Goal: Task Accomplishment & Management: Complete application form

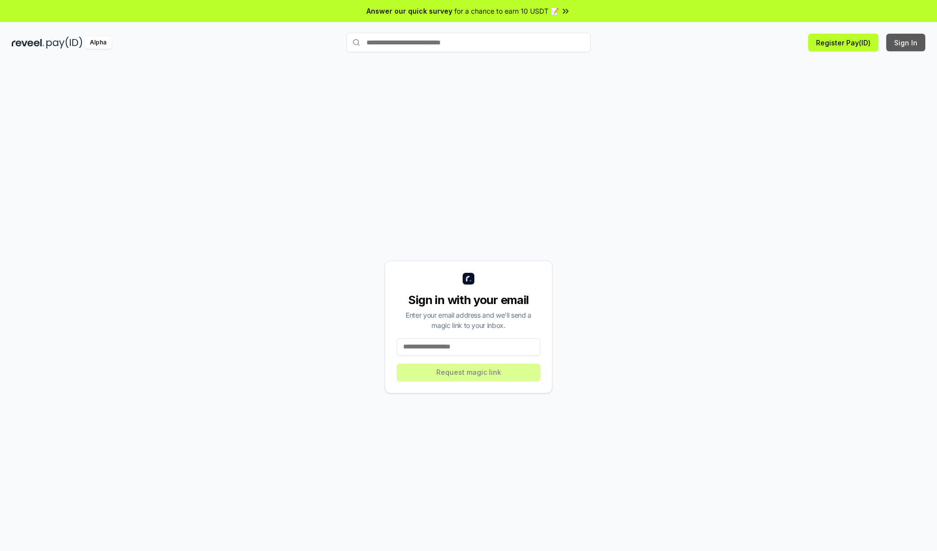
click at [906, 42] on button "Sign In" at bounding box center [905, 43] width 39 height 18
type input "**********"
click at [469, 372] on button "Request magic link" at bounding box center [468, 373] width 143 height 18
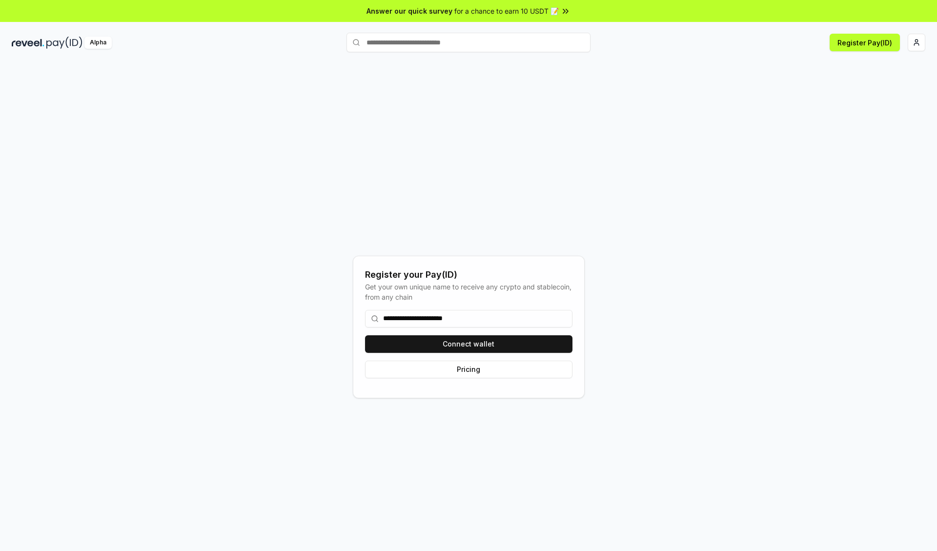
type input "**********"
